Goal: Task Accomplishment & Management: Manage account settings

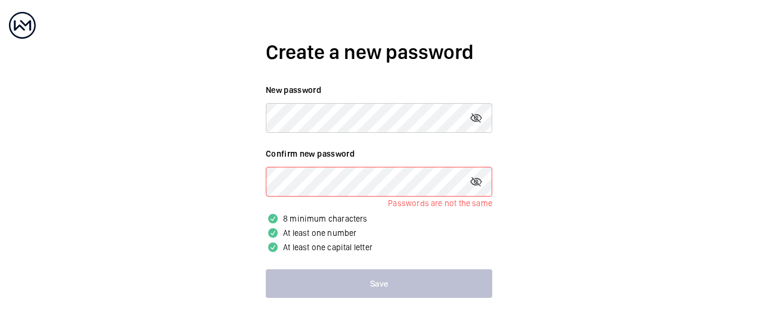
click at [405, 250] on p "At least one capital letter" at bounding box center [379, 247] width 226 height 14
click at [475, 111] on mat-icon at bounding box center [476, 118] width 14 height 14
click at [461, 231] on p "At least one number" at bounding box center [379, 233] width 226 height 14
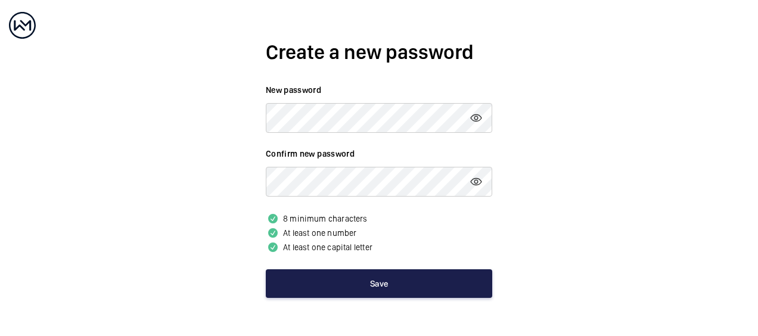
click at [364, 274] on button "Save" at bounding box center [379, 283] width 226 height 29
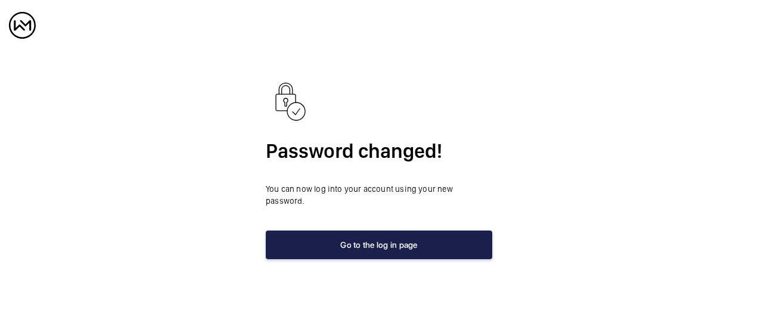
click at [383, 232] on button "Go to the log in page" at bounding box center [379, 245] width 226 height 29
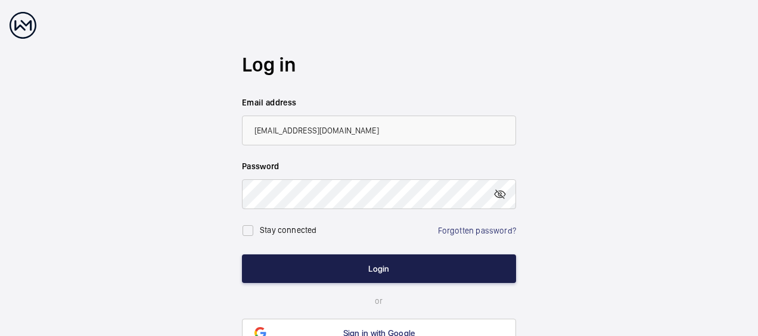
click at [369, 266] on button "Login" at bounding box center [379, 268] width 274 height 29
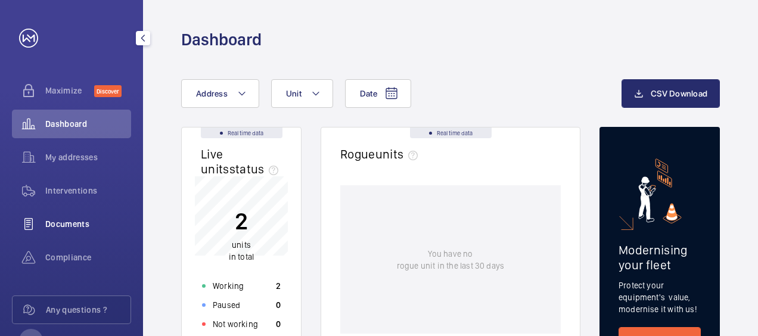
click at [73, 223] on span "Documents" at bounding box center [88, 224] width 86 height 12
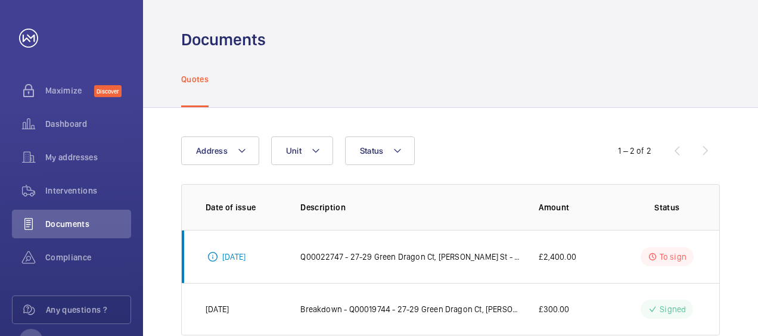
scroll to position [27, 0]
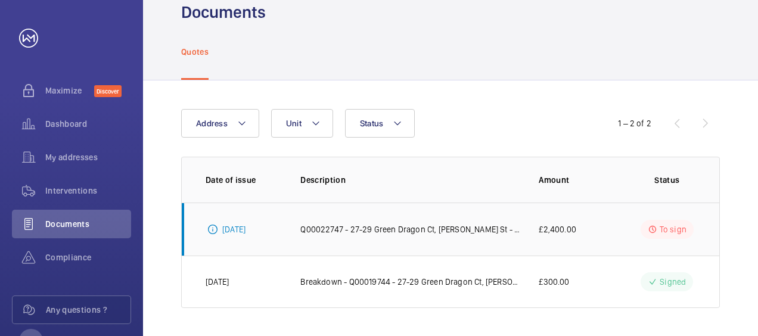
click at [245, 228] on p "[DATE]" at bounding box center [233, 229] width 23 height 12
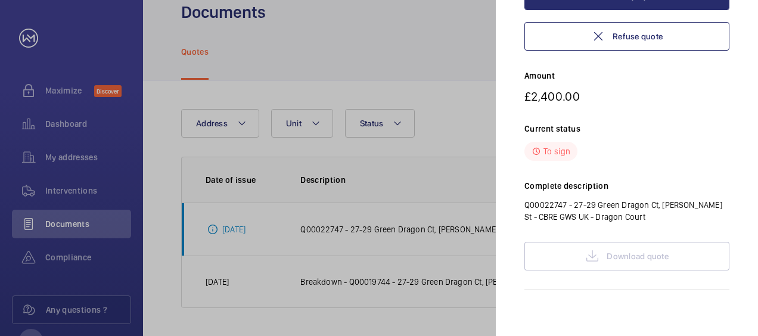
scroll to position [179, 0]
click at [619, 252] on div "Download quote" at bounding box center [626, 255] width 205 height 29
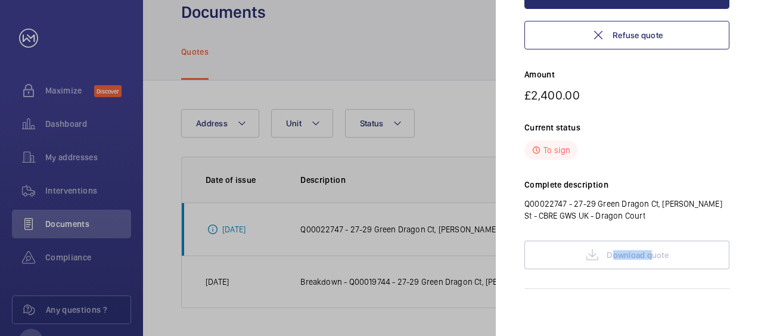
click at [619, 252] on div "Download quote" at bounding box center [626, 255] width 205 height 29
drag, startPoint x: 619, startPoint y: 252, endPoint x: 608, endPoint y: 216, distance: 37.7
click at [608, 216] on p "Q00022747 - 27-29 Green Dragon Ct, [PERSON_NAME] St - CBRE GWS UK - Dragon Court" at bounding box center [626, 210] width 205 height 24
click at [396, 224] on div at bounding box center [379, 168] width 758 height 336
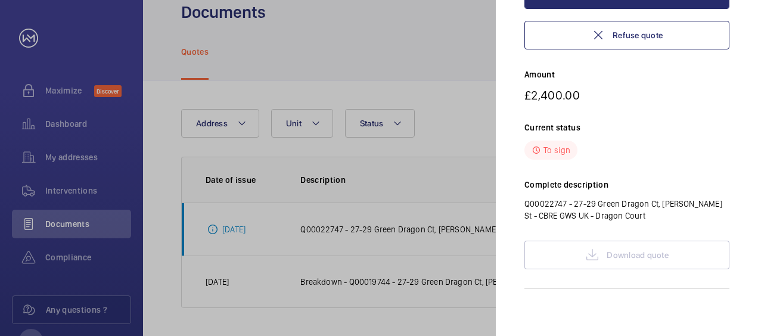
scroll to position [0, 0]
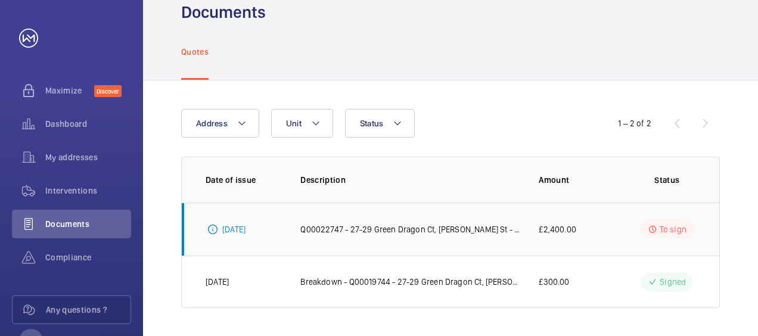
click at [403, 230] on p "Q00022747 - 27-29 Green Dragon Ct, [PERSON_NAME] St - CBRE GWS UK - Dragon Court" at bounding box center [409, 229] width 219 height 12
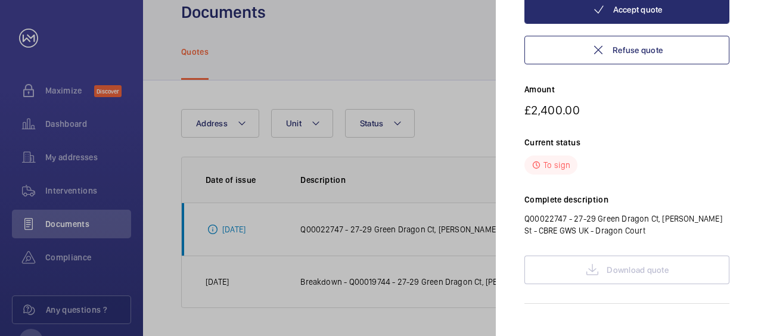
scroll to position [179, 0]
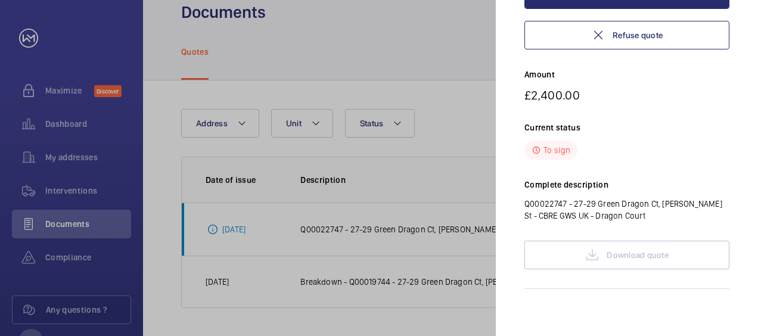
click at [580, 251] on div "Download quote" at bounding box center [626, 255] width 205 height 29
click at [585, 254] on div "Download quote" at bounding box center [626, 255] width 205 height 29
click at [586, 254] on div "Download quote" at bounding box center [626, 255] width 205 height 29
click at [661, 212] on p "Q00022747 - 27-29 Green Dragon Ct, [PERSON_NAME] St - CBRE GWS UK - Dragon Court" at bounding box center [626, 210] width 205 height 24
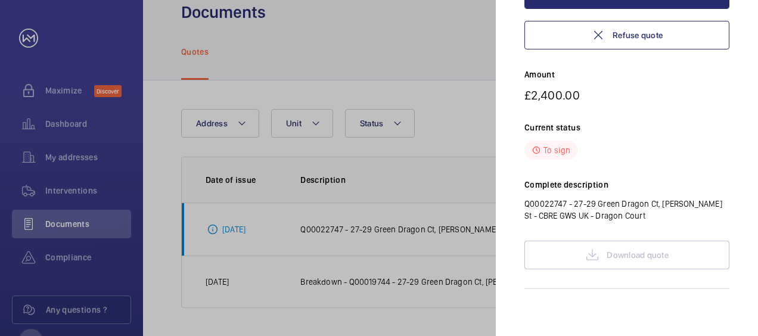
click at [552, 193] on div "Complete description Q00022747 - 27-29 Green Dragon Ct, [PERSON_NAME] St - CBRE…" at bounding box center [626, 200] width 205 height 43
click at [542, 156] on div "To sign" at bounding box center [550, 150] width 53 height 19
click at [408, 207] on div at bounding box center [379, 168] width 758 height 336
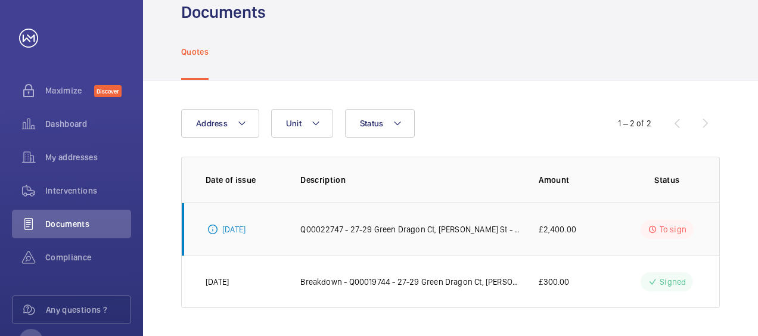
click at [419, 220] on td "Q00022747 - 27-29 Green Dragon Ct, [PERSON_NAME] St - CBRE GWS UK - Dragon Court" at bounding box center [400, 229] width 238 height 53
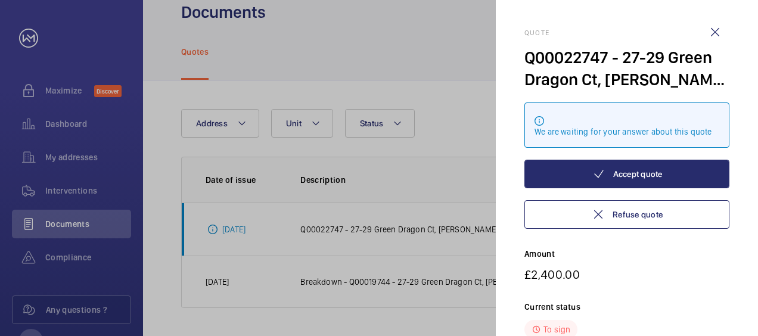
click at [237, 223] on div at bounding box center [379, 168] width 758 height 336
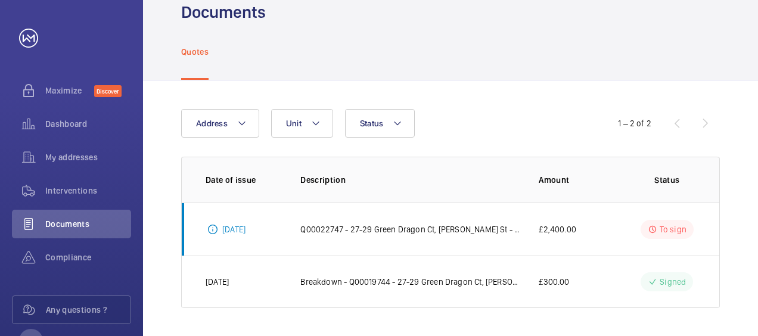
click at [237, 225] on p "[DATE]" at bounding box center [233, 229] width 23 height 12
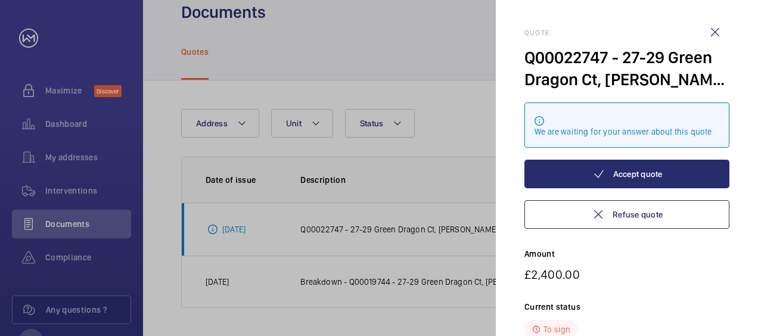
click at [237, 229] on div at bounding box center [379, 168] width 758 height 336
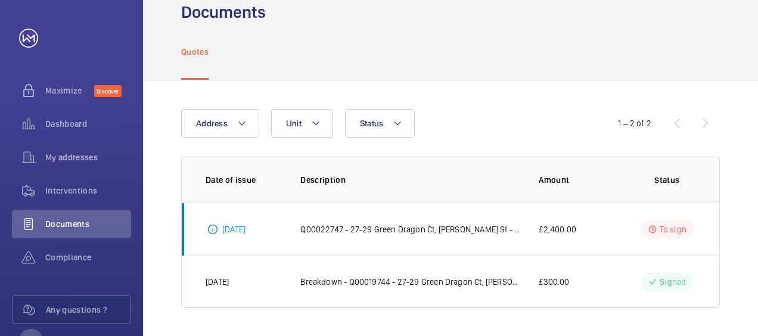
click at [245, 228] on p "[DATE]" at bounding box center [233, 229] width 23 height 12
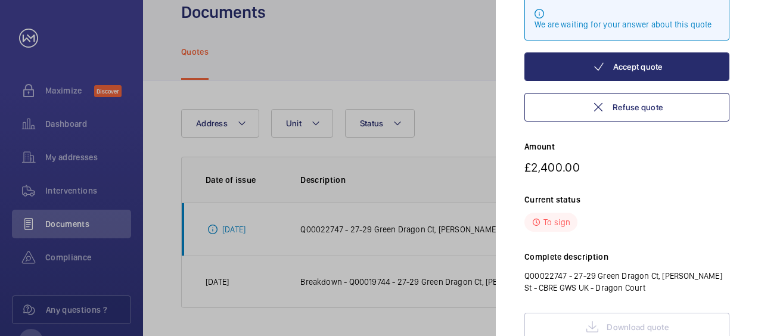
scroll to position [179, 0]
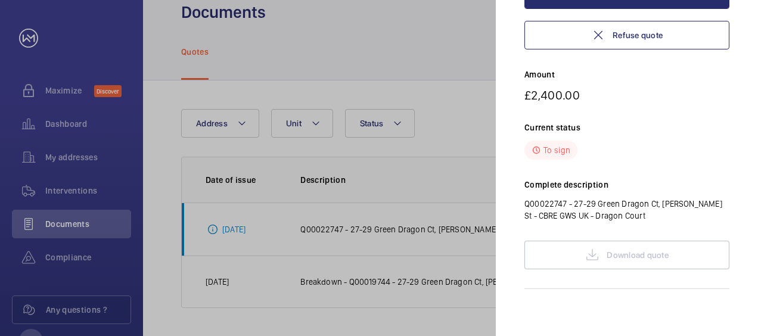
click at [630, 260] on div "Download quote" at bounding box center [626, 255] width 205 height 29
drag, startPoint x: 630, startPoint y: 260, endPoint x: 676, endPoint y: 138, distance: 129.7
click at [677, 137] on div "Current status To sign" at bounding box center [626, 141] width 205 height 38
